Goal: Task Accomplishment & Management: Manage account settings

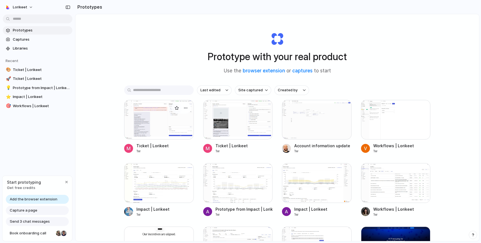
click at [144, 122] on div at bounding box center [159, 119] width 70 height 39
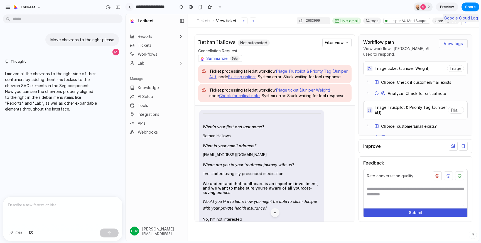
click at [130, 9] on link at bounding box center [129, 7] width 8 height 8
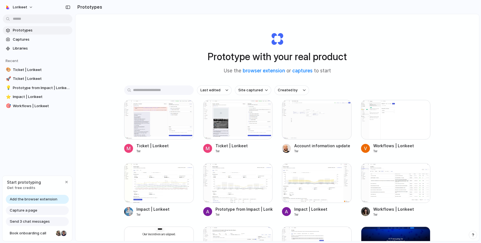
click at [36, 198] on span "Add the browser extension" at bounding box center [34, 199] width 48 height 6
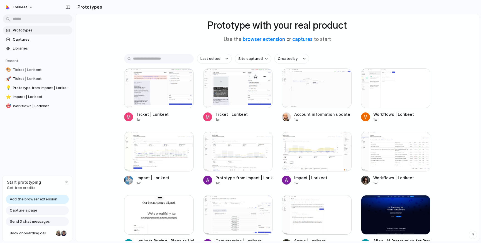
scroll to position [48, 0]
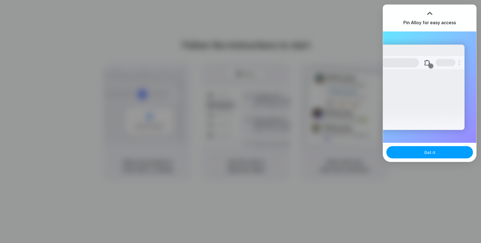
click at [410, 157] on button "Got it" at bounding box center [429, 152] width 86 height 12
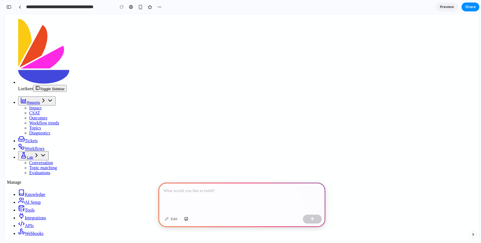
click at [285, 193] on p at bounding box center [241, 190] width 157 height 7
click at [313, 217] on div "button" at bounding box center [312, 219] width 4 height 4
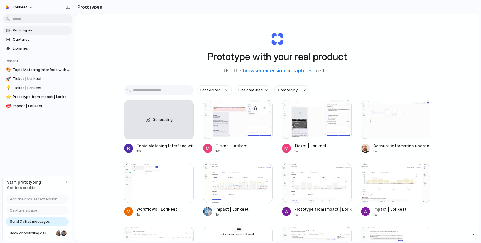
click at [224, 123] on div at bounding box center [238, 119] width 70 height 39
click at [266, 108] on div "button" at bounding box center [264, 108] width 4 height 4
click at [266, 108] on div "Open in new tab Rename Copy link Delete" at bounding box center [240, 121] width 481 height 243
click at [161, 140] on link "Generating Topic Matching Interface with Summary Callout 2m" at bounding box center [159, 127] width 70 height 54
click at [185, 110] on button "button" at bounding box center [185, 107] width 9 height 9
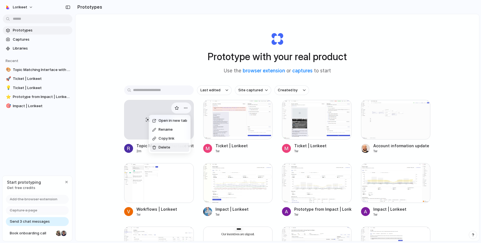
click at [182, 147] on li "Delete" at bounding box center [169, 147] width 39 height 9
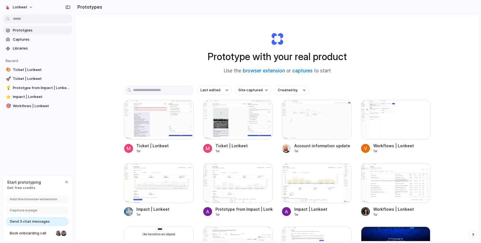
click at [140, 58] on div "Prototype with your real product Use the browser extension or captures to start…" at bounding box center [276, 142] width 403 height 256
